Goal: Navigation & Orientation: Go to known website

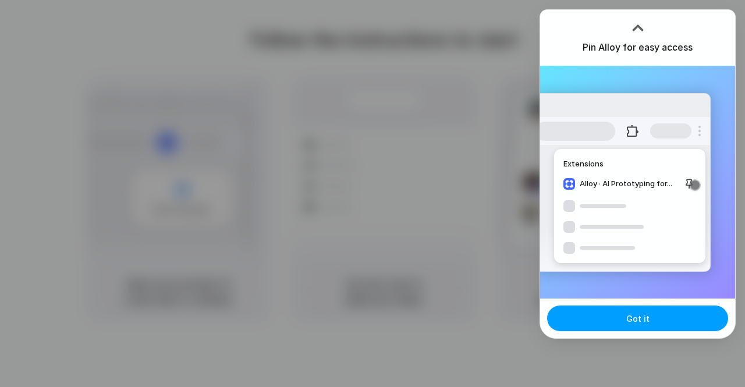
click at [618, 328] on button "Got it" at bounding box center [637, 319] width 181 height 26
